Goal: Browse casually: Explore the website without a specific task or goal

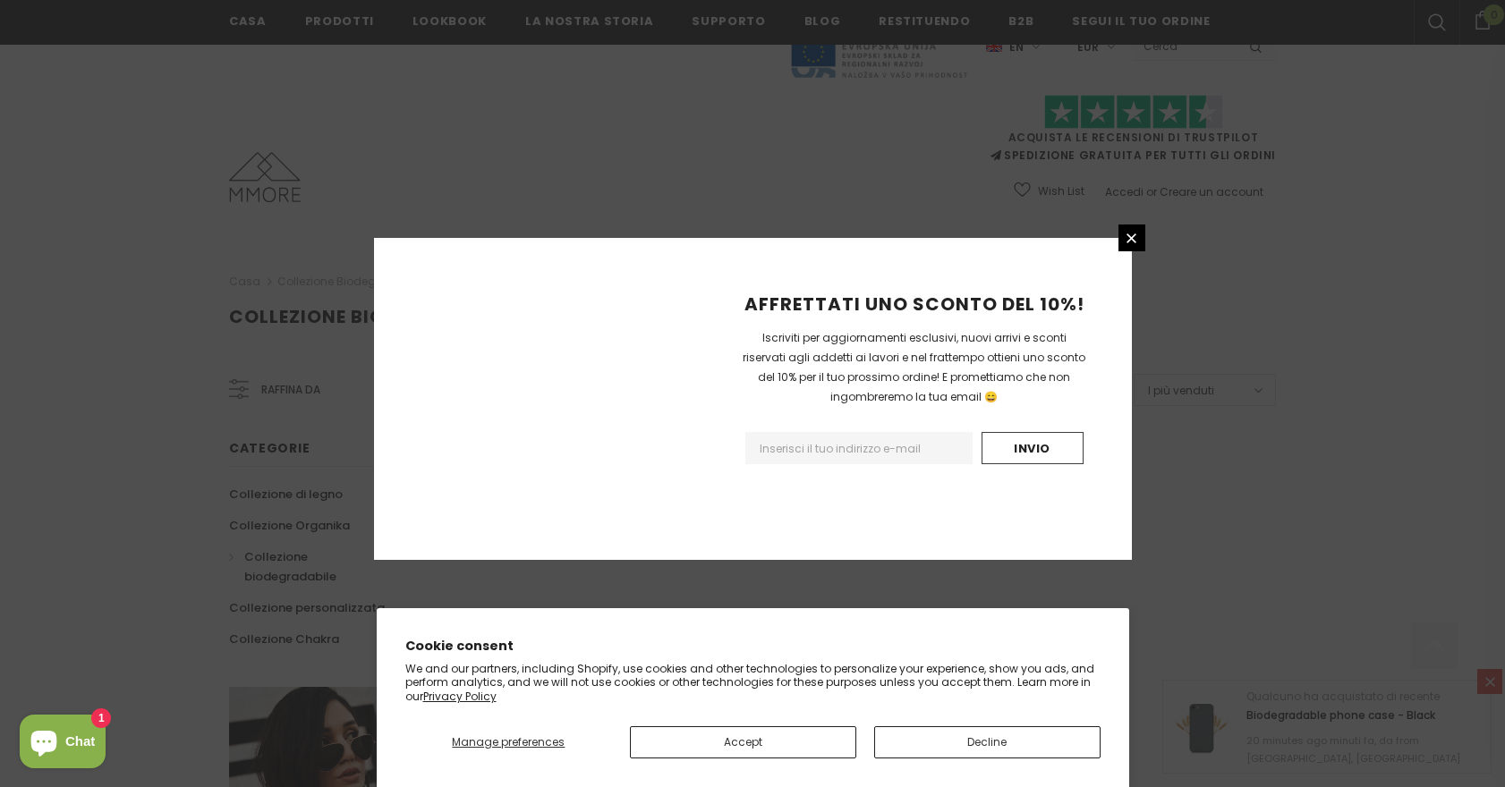
scroll to position [1047, 0]
